Goal: Information Seeking & Learning: Find specific fact

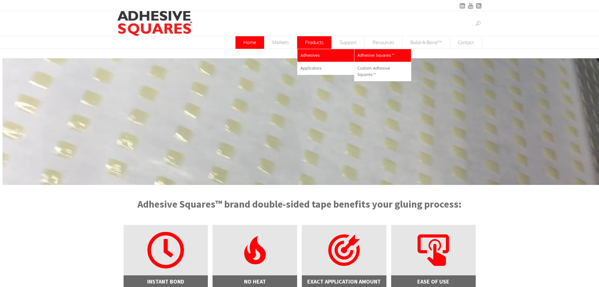
click at [395, 58] on link "Adhesive Squares™" at bounding box center [383, 55] width 57 height 13
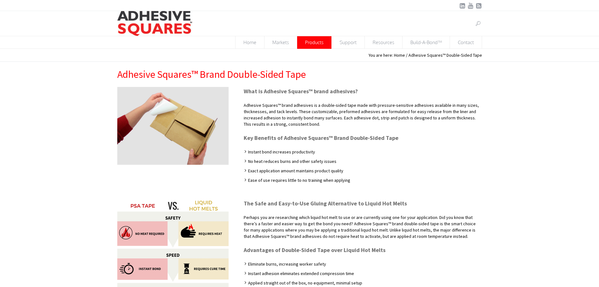
click at [478, 24] on link at bounding box center [479, 24] width 8 height 8
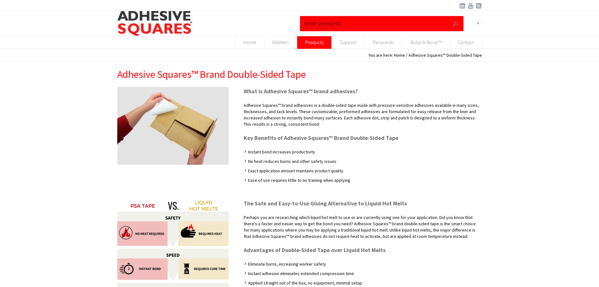
click at [366, 28] on input "text" at bounding box center [369, 23] width 132 height 12
type input "m"
type input "M402"
click at [451, 19] on button "submit" at bounding box center [455, 23] width 9 height 9
